Goal: Submit feedback/report problem

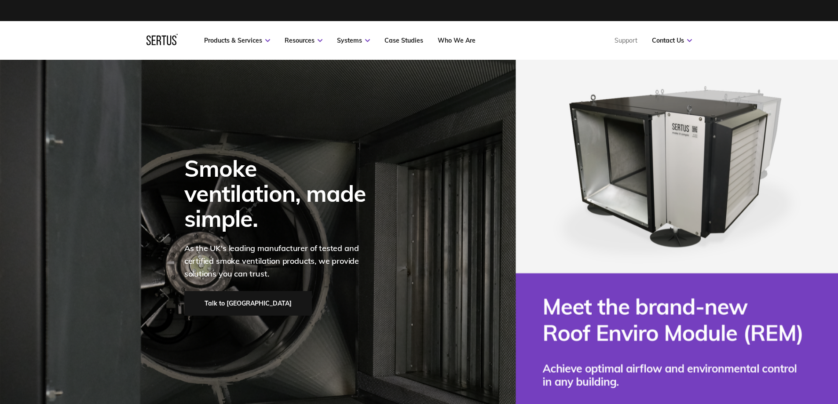
click at [217, 291] on link "Talk to [GEOGRAPHIC_DATA]" at bounding box center [248, 303] width 128 height 25
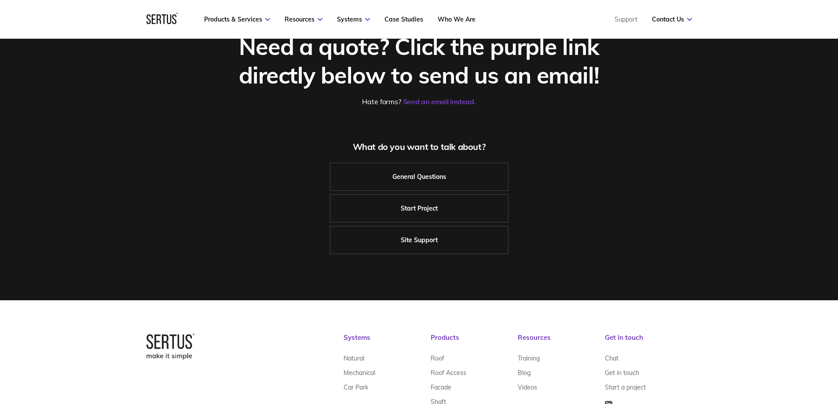
scroll to position [44, 0]
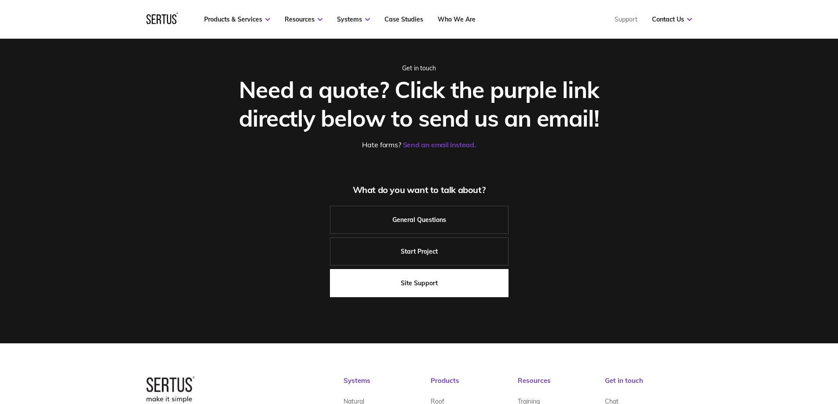
click at [382, 274] on link "Site Support" at bounding box center [419, 283] width 179 height 28
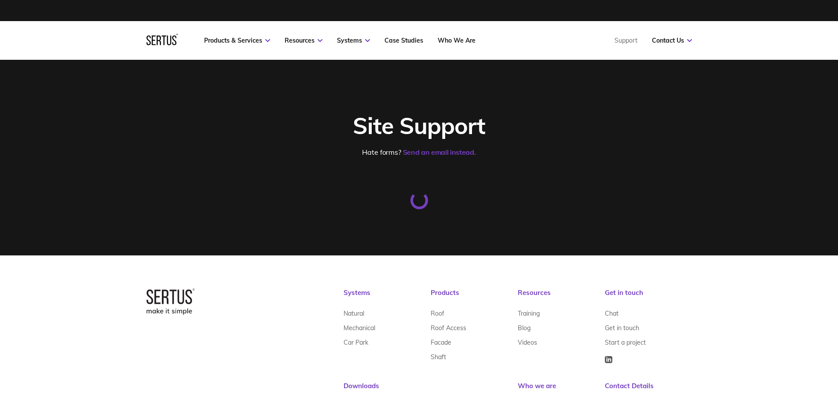
select select "0 – Strategic Definition"
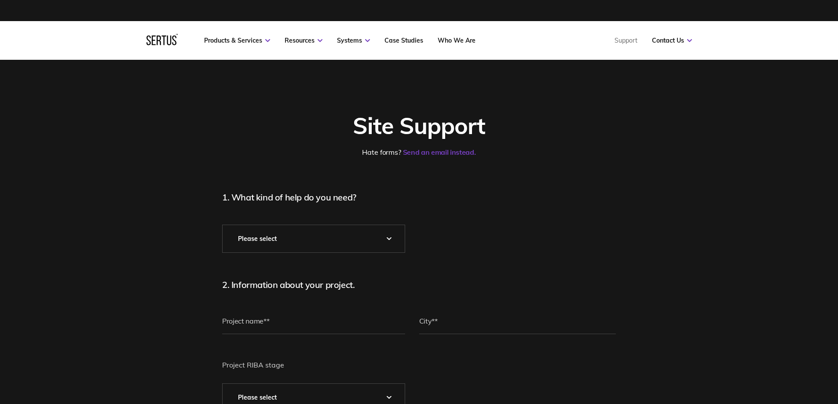
click at [265, 246] on select "Please Select* Technical Assistance Installation Guidance Spare Parts Physical …" at bounding box center [314, 238] width 182 height 27
